Goal: Transaction & Acquisition: Purchase product/service

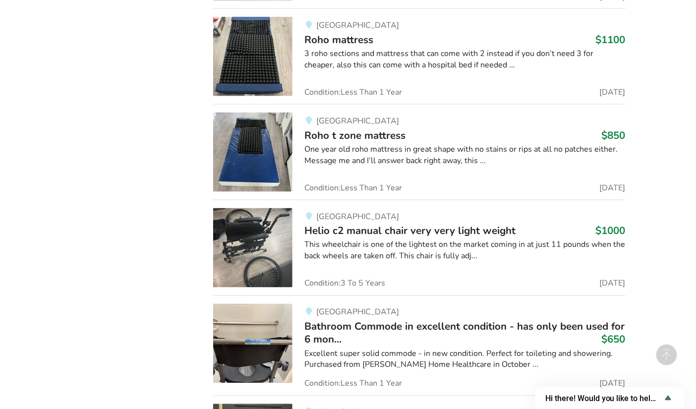
scroll to position [4037, 0]
click at [385, 348] on div "Excellent super solid commode - in new condition. Perfect for toileting and sho…" at bounding box center [464, 359] width 321 height 23
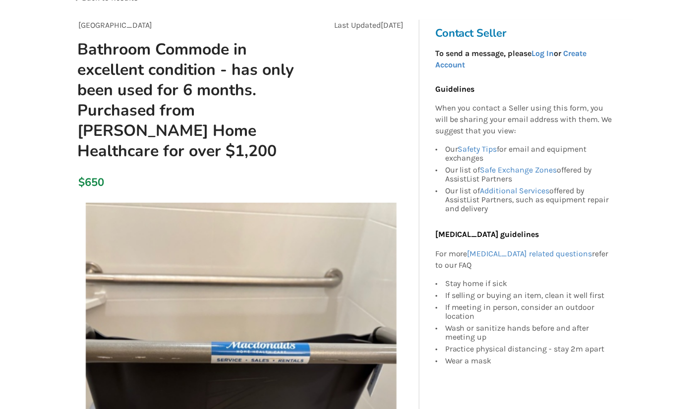
scroll to position [83, 0]
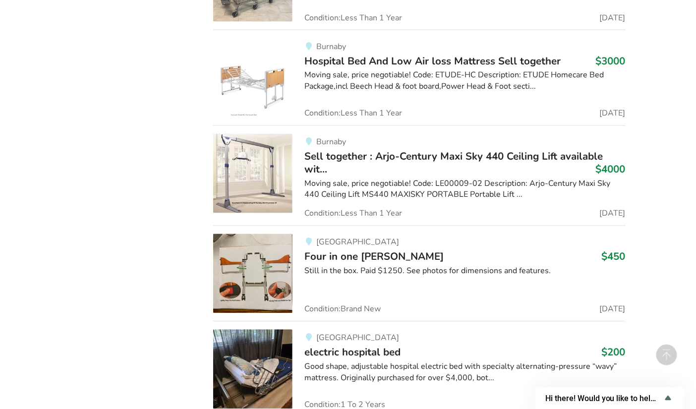
scroll to position [9033, 0]
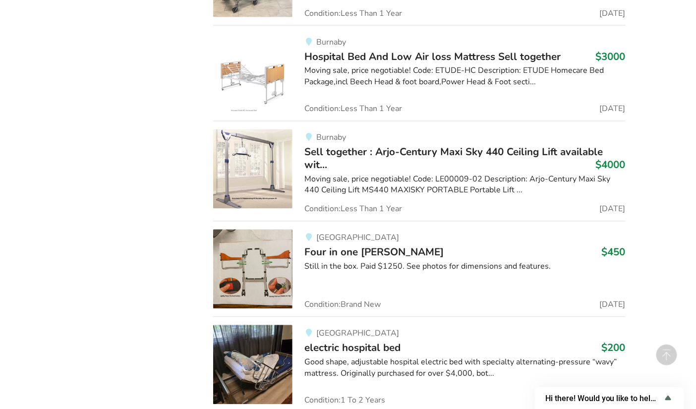
click at [266, 330] on img at bounding box center [252, 364] width 79 height 79
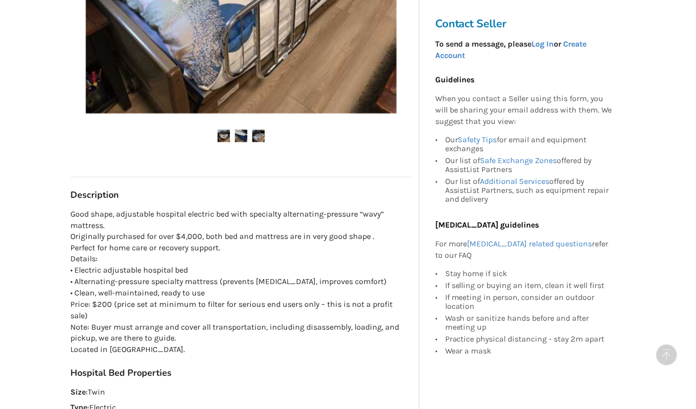
scroll to position [380, 0]
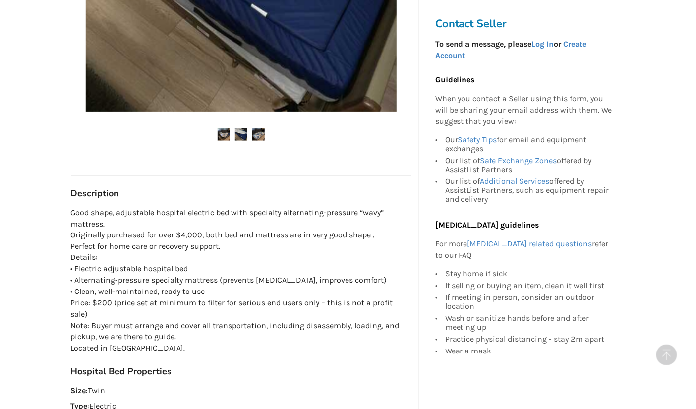
click at [353, 325] on p "Good shape, adjustable hospital electric bed with specialty alternating-pressur…" at bounding box center [241, 280] width 340 height 147
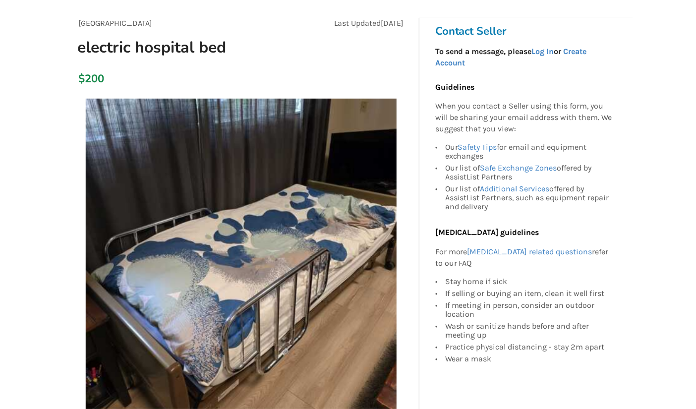
scroll to position [80, 0]
